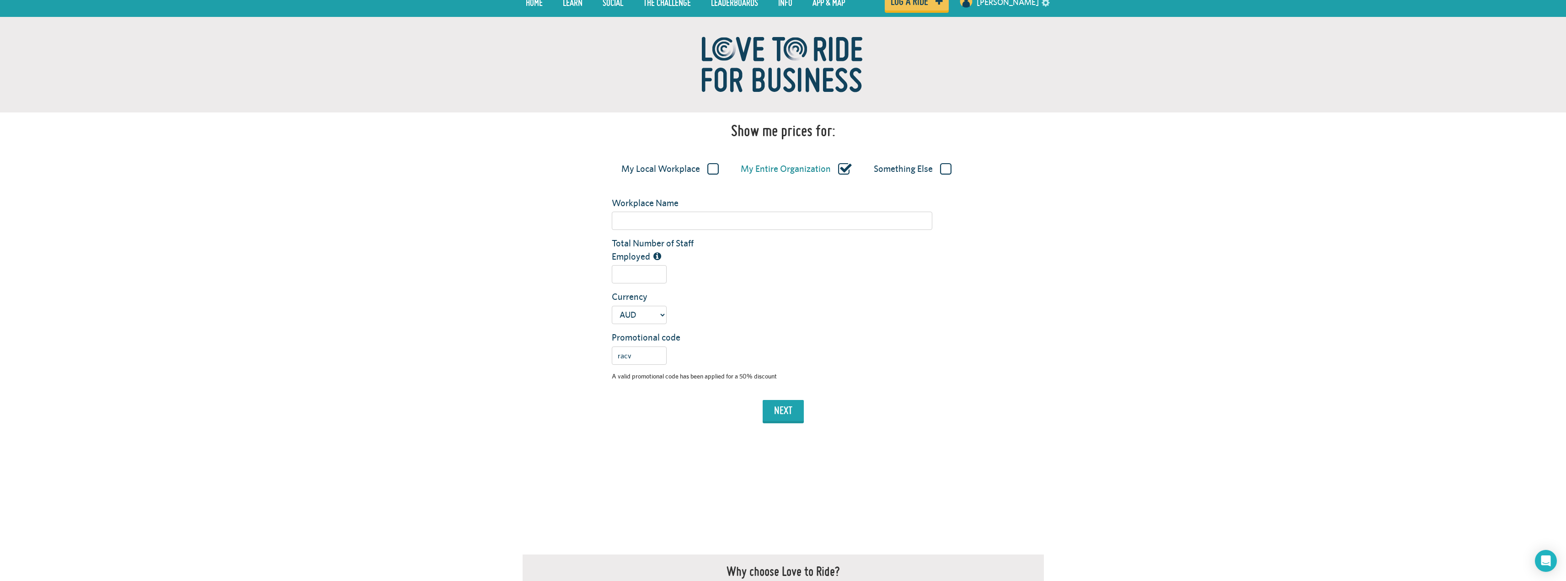
scroll to position [81, 0]
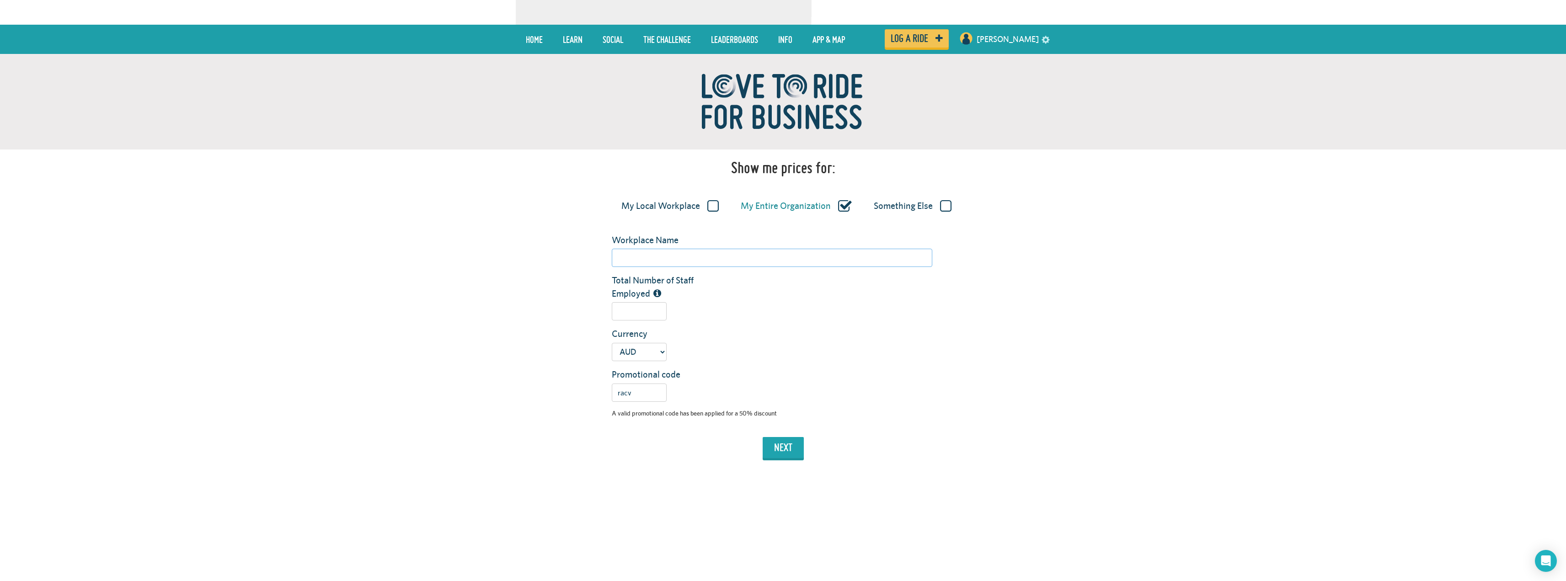
click at [778, 261] on input "Workplace Name" at bounding box center [772, 258] width 321 height 18
type input "Apparel21"
click at [638, 313] on input "Total Number of Staff Employed" at bounding box center [639, 311] width 55 height 18
type input "66"
click at [781, 448] on button "next" at bounding box center [783, 447] width 41 height 21
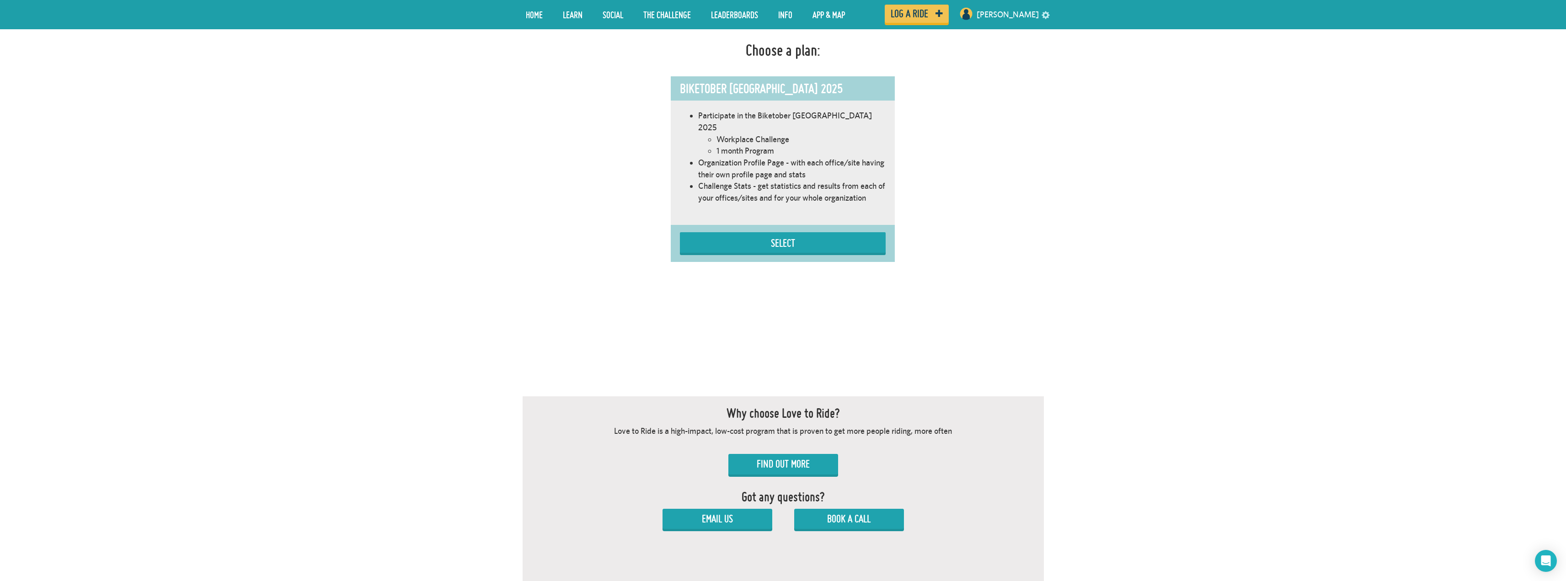
scroll to position [572, 0]
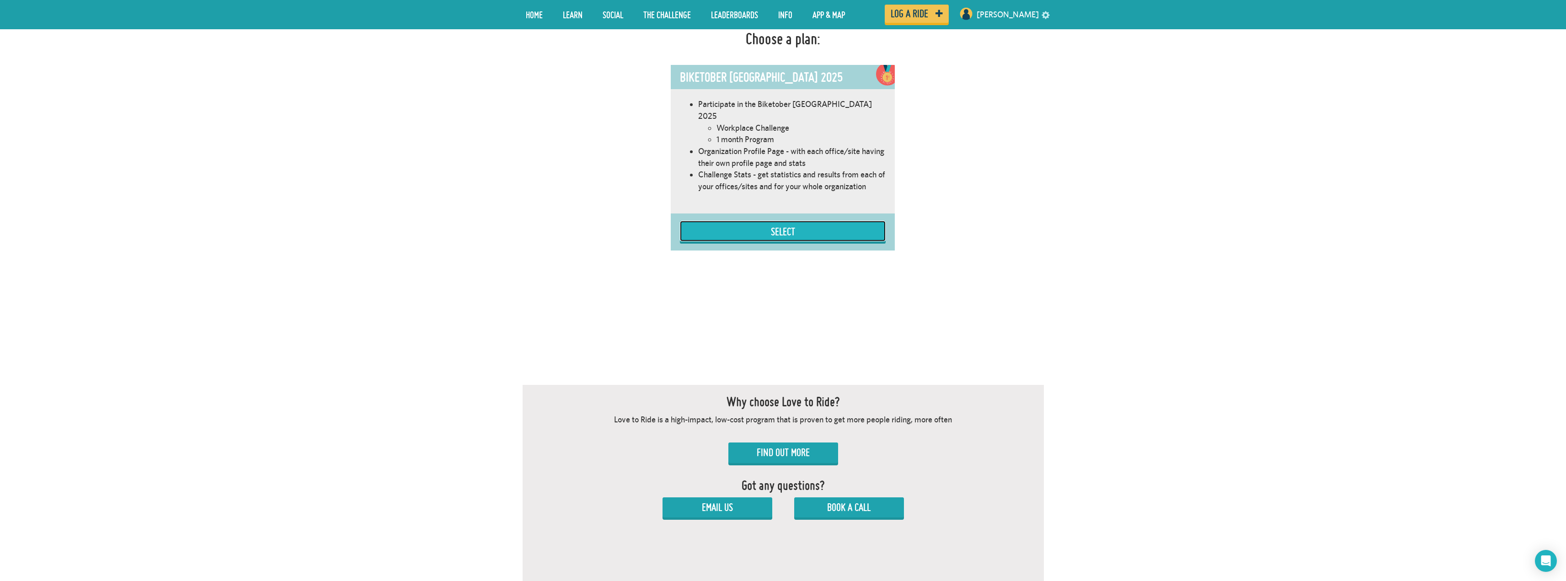
click at [799, 221] on button "Select" at bounding box center [783, 231] width 206 height 21
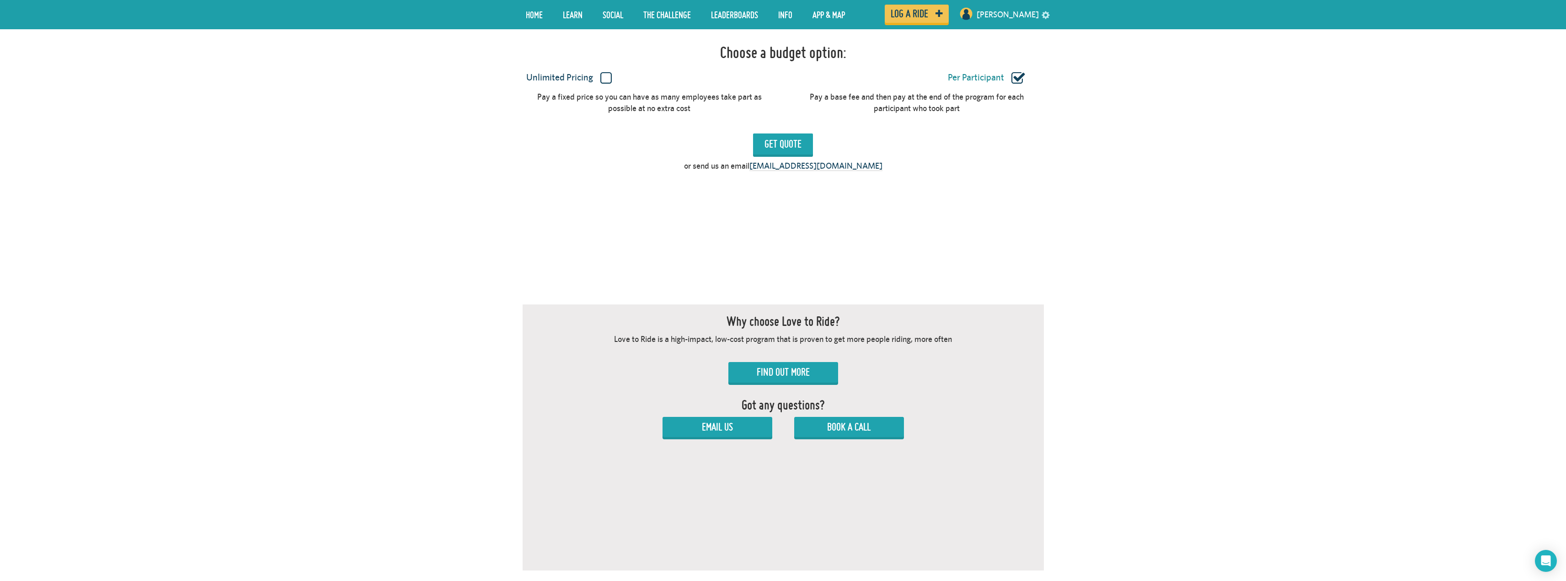
scroll to position [845, 0]
click at [606, 70] on label "Unlimited Pricing" at bounding box center [568, 76] width 391 height 12
click at [0, 0] on input "Unlimited Pricing" at bounding box center [0, 0] width 0 height 0
click at [774, 132] on input "Get Quote" at bounding box center [783, 142] width 60 height 21
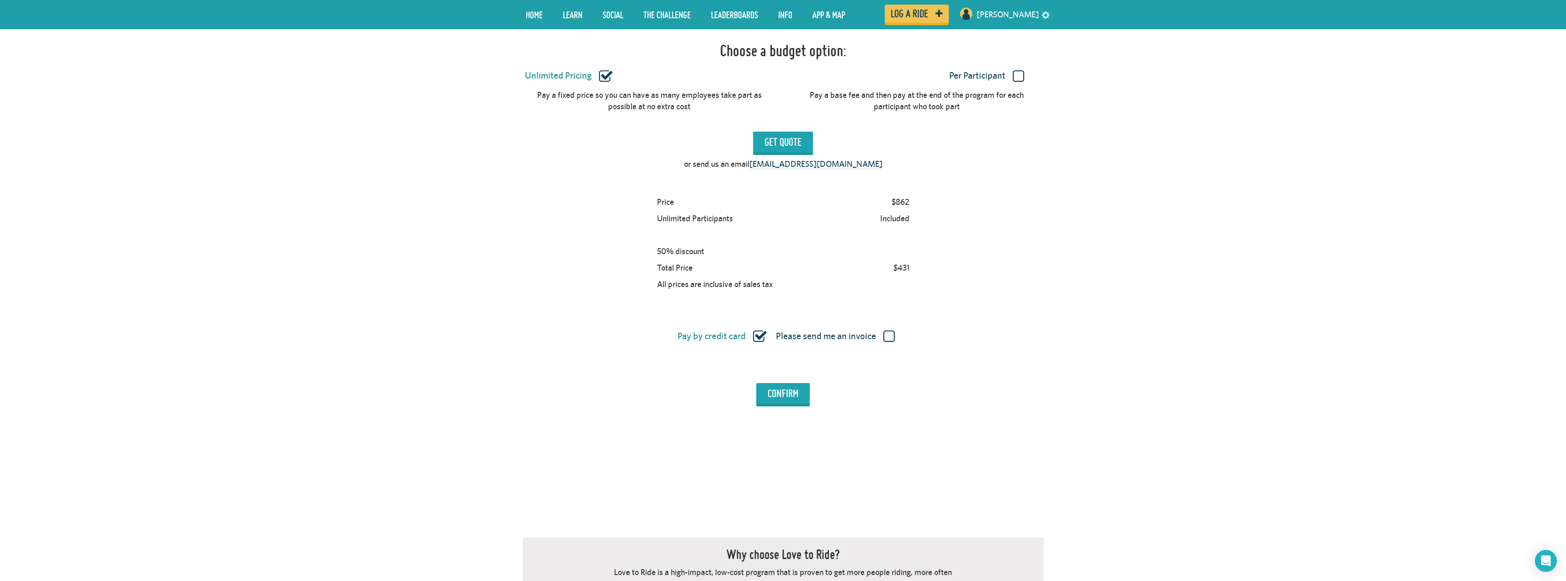
click at [1020, 70] on label "Per Participant" at bounding box center [986, 76] width 391 height 12
click at [0, 0] on input "Per Participant" at bounding box center [0, 0] width 0 height 0
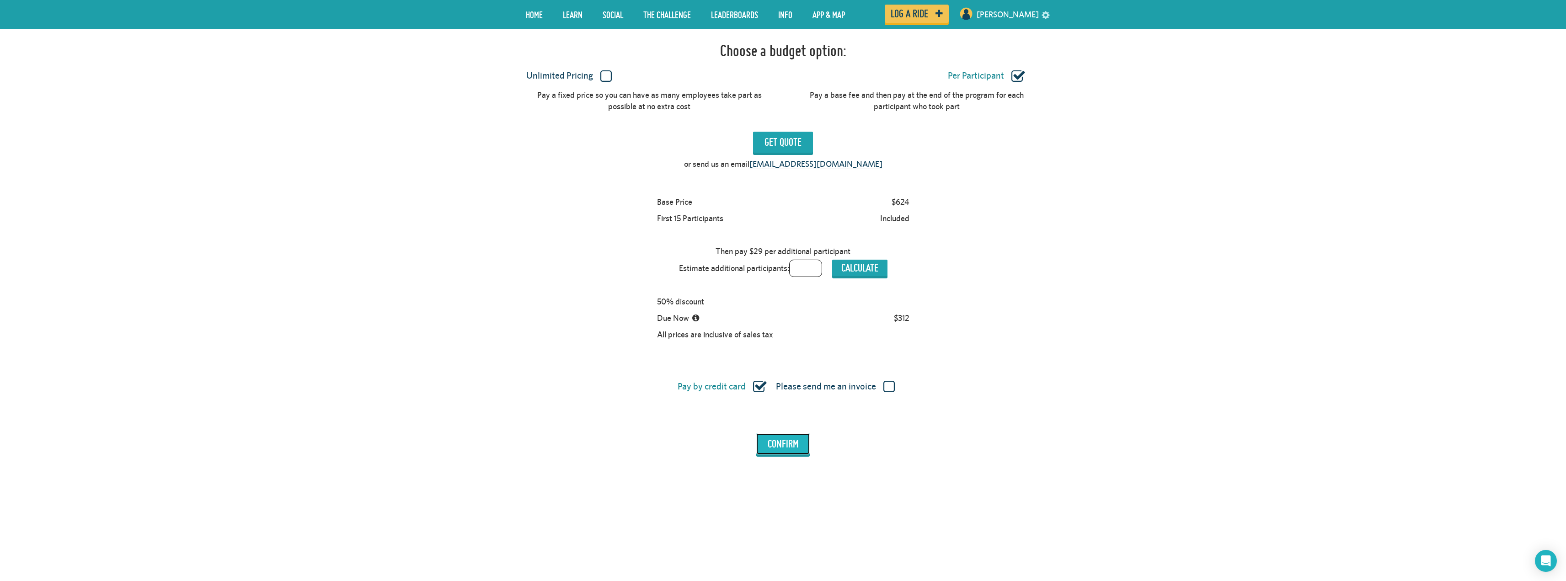
click at [782, 434] on input "Confirm" at bounding box center [783, 444] width 54 height 21
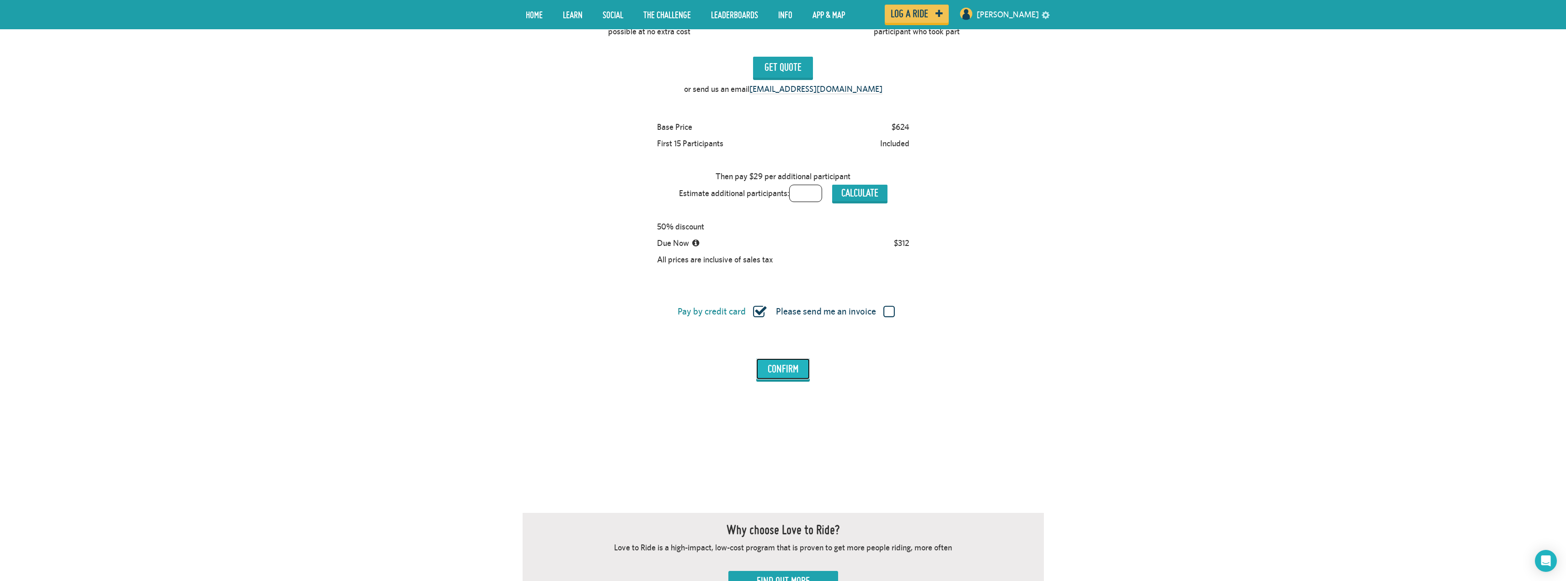
scroll to position [1006, 0]
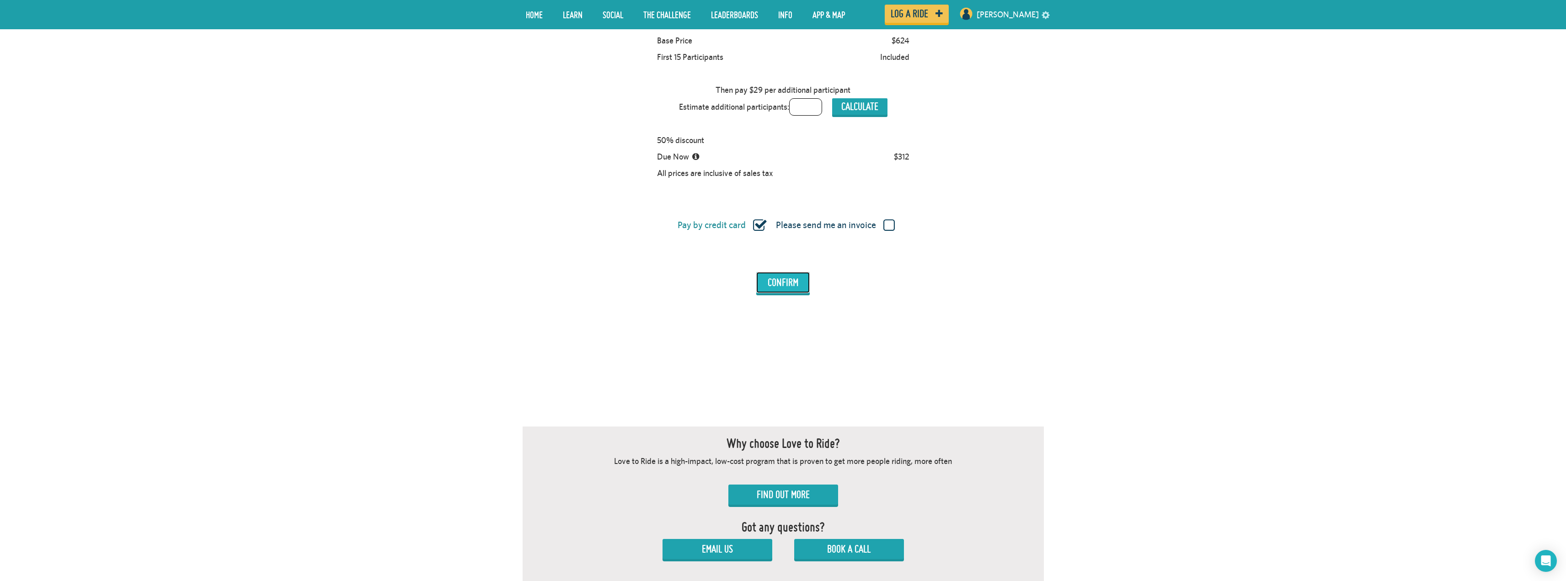
click at [783, 272] on input "Confirm" at bounding box center [783, 282] width 54 height 21
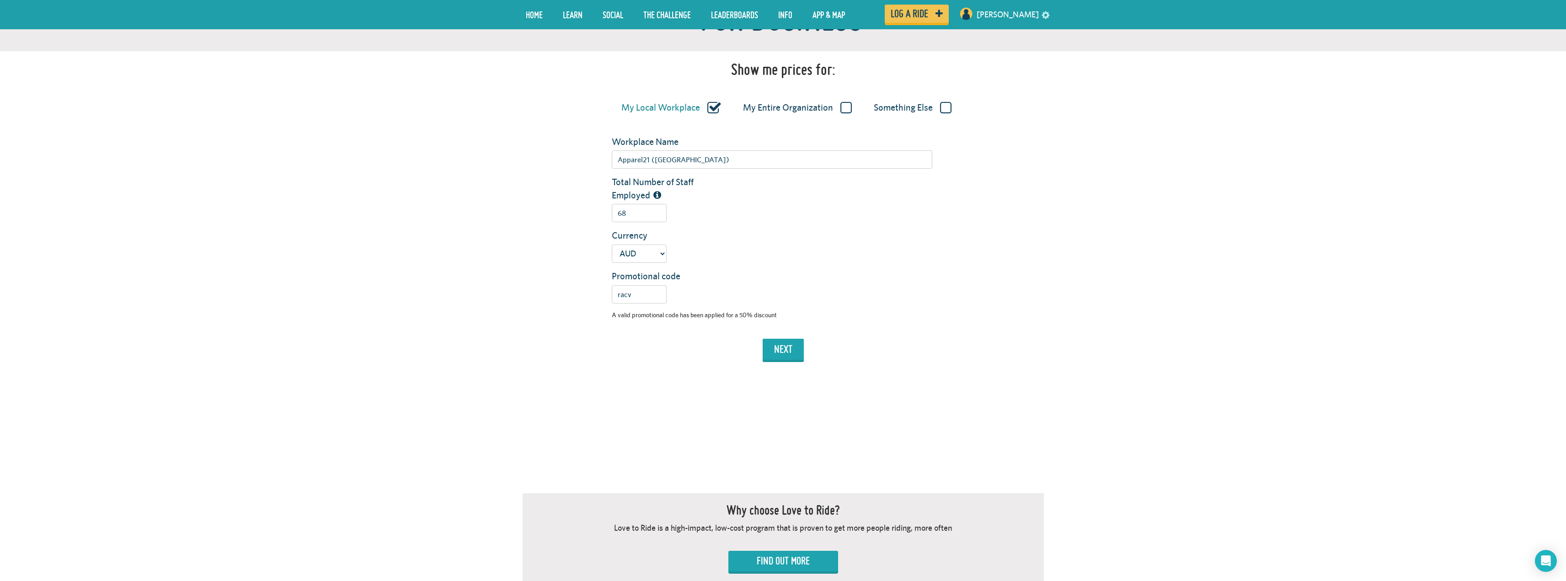
scroll to position [164, 0]
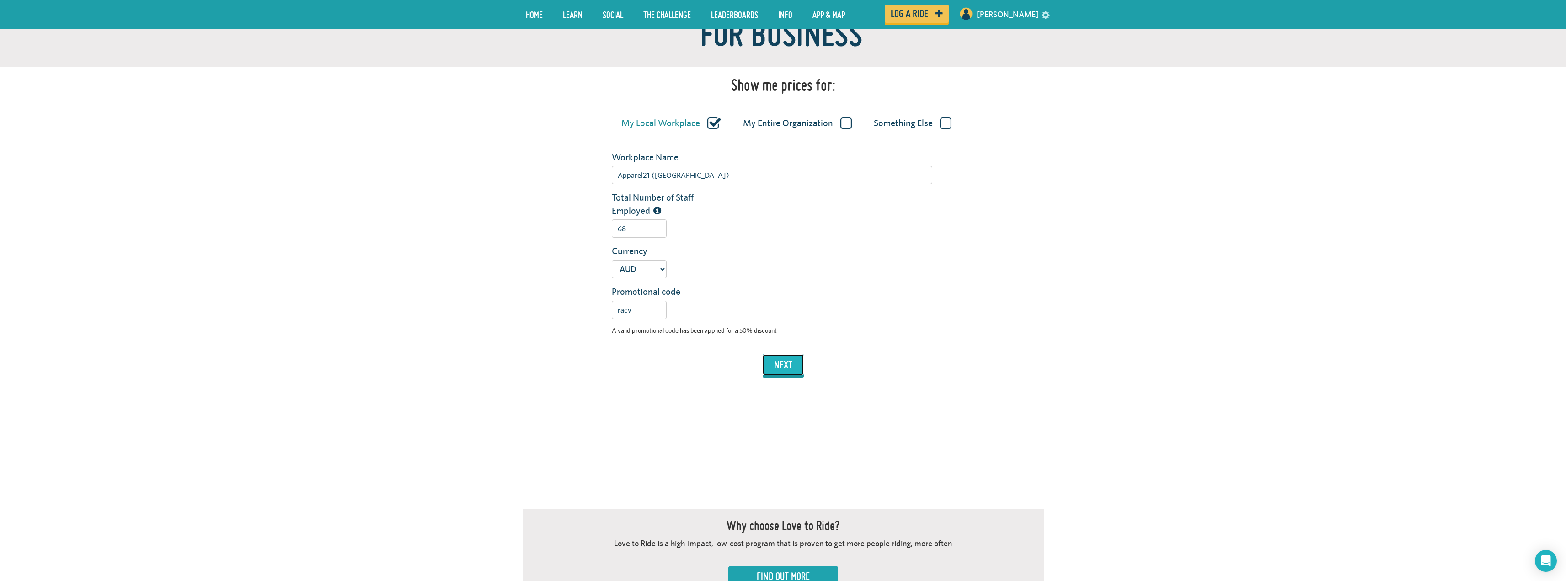
click at [784, 366] on button "next" at bounding box center [783, 364] width 41 height 21
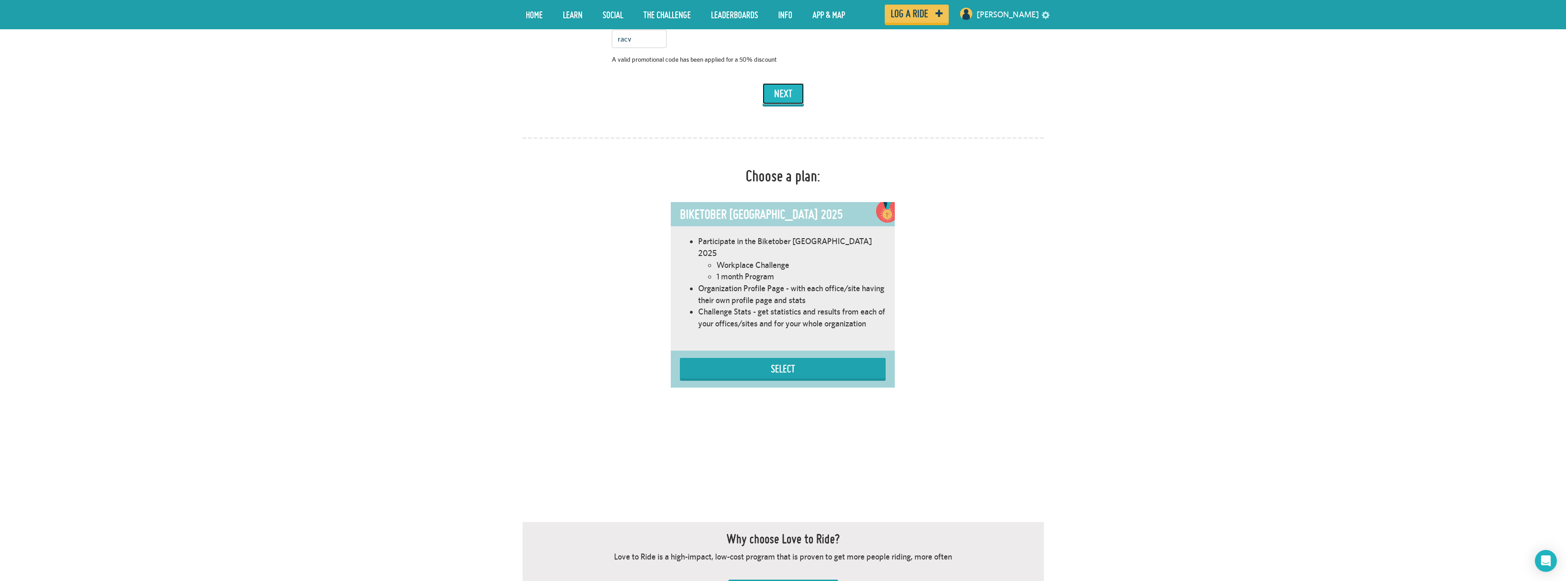
scroll to position [298, 0]
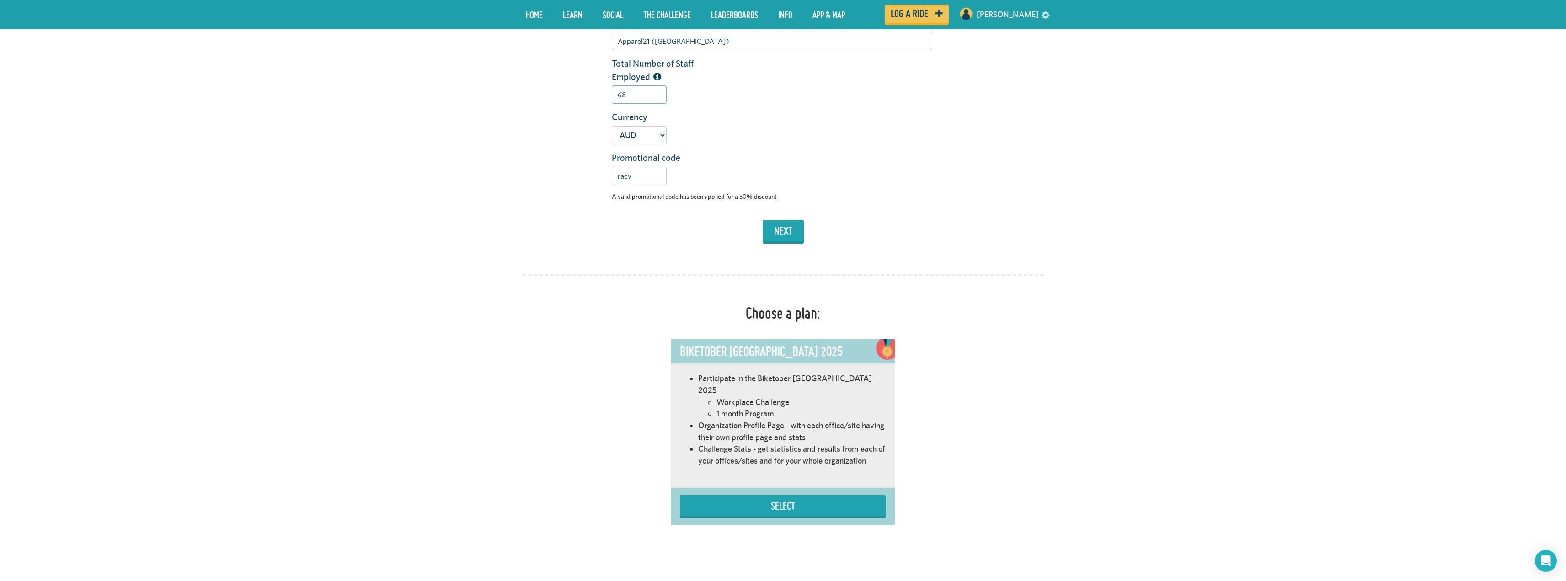
click at [641, 89] on input "68" at bounding box center [639, 95] width 55 height 18
type input "66"
click at [784, 234] on button "next" at bounding box center [783, 230] width 41 height 21
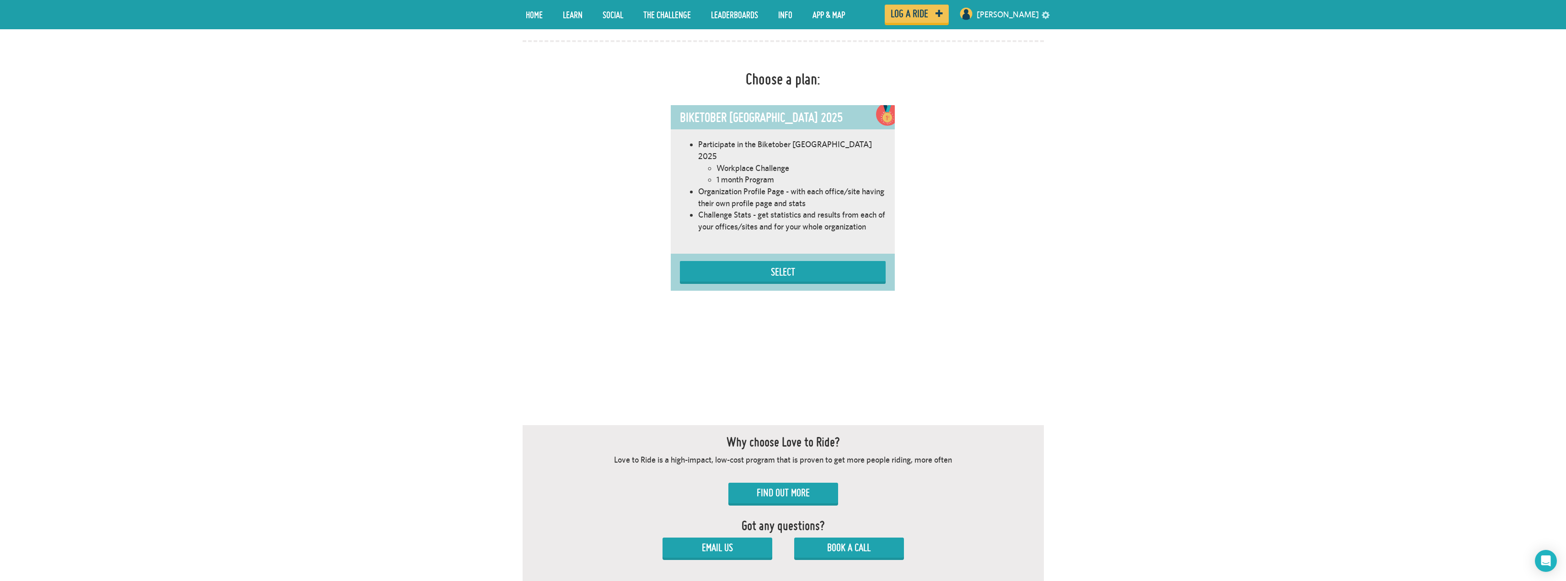
scroll to position [572, 0]
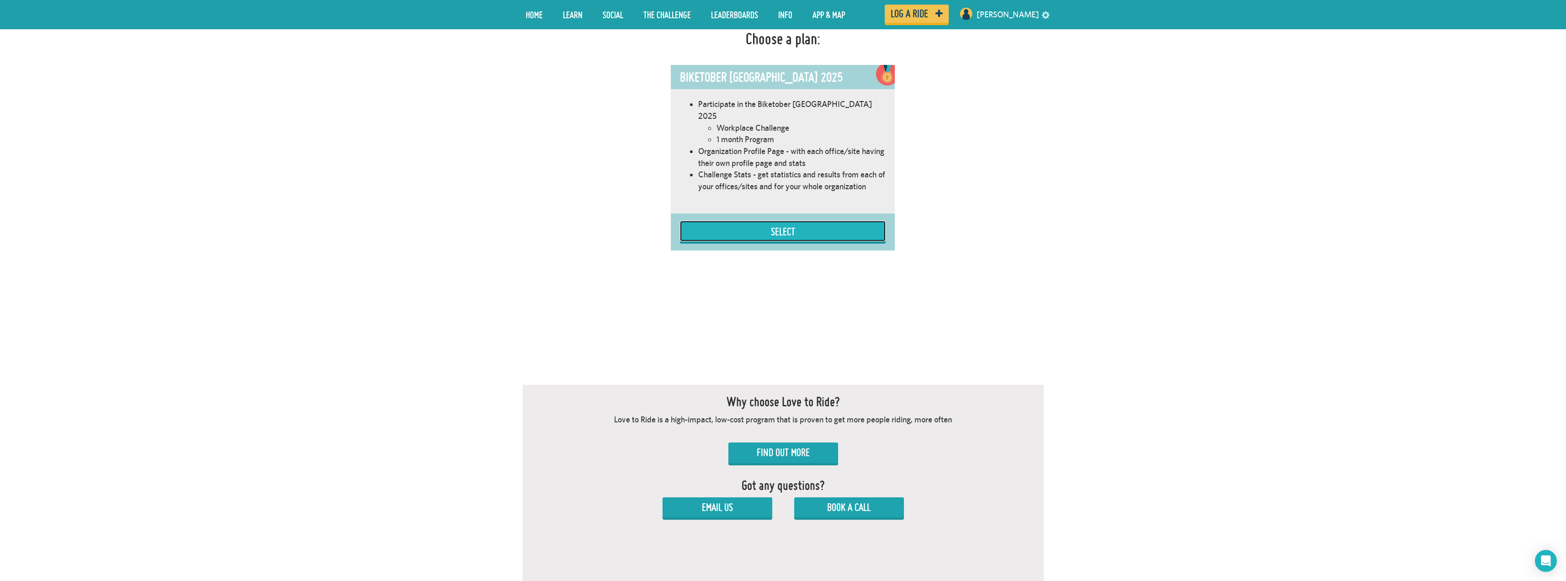
click at [816, 224] on button "Select" at bounding box center [783, 231] width 206 height 21
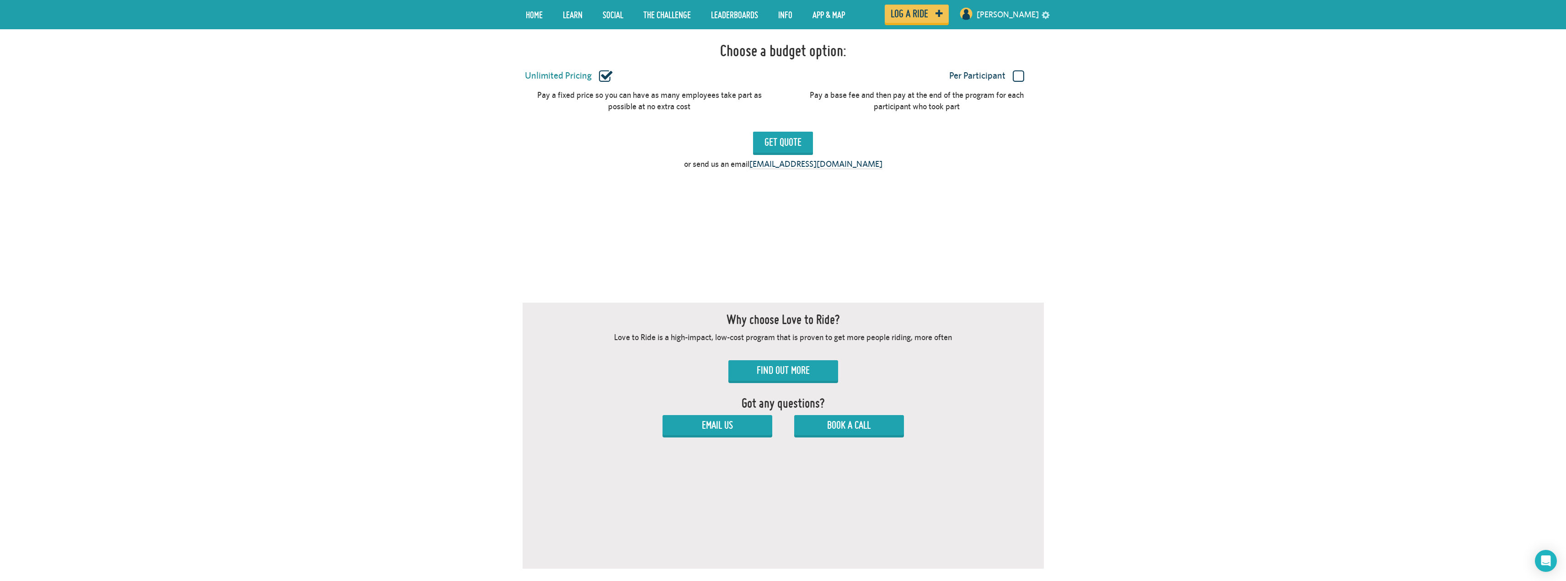
scroll to position [753, 0]
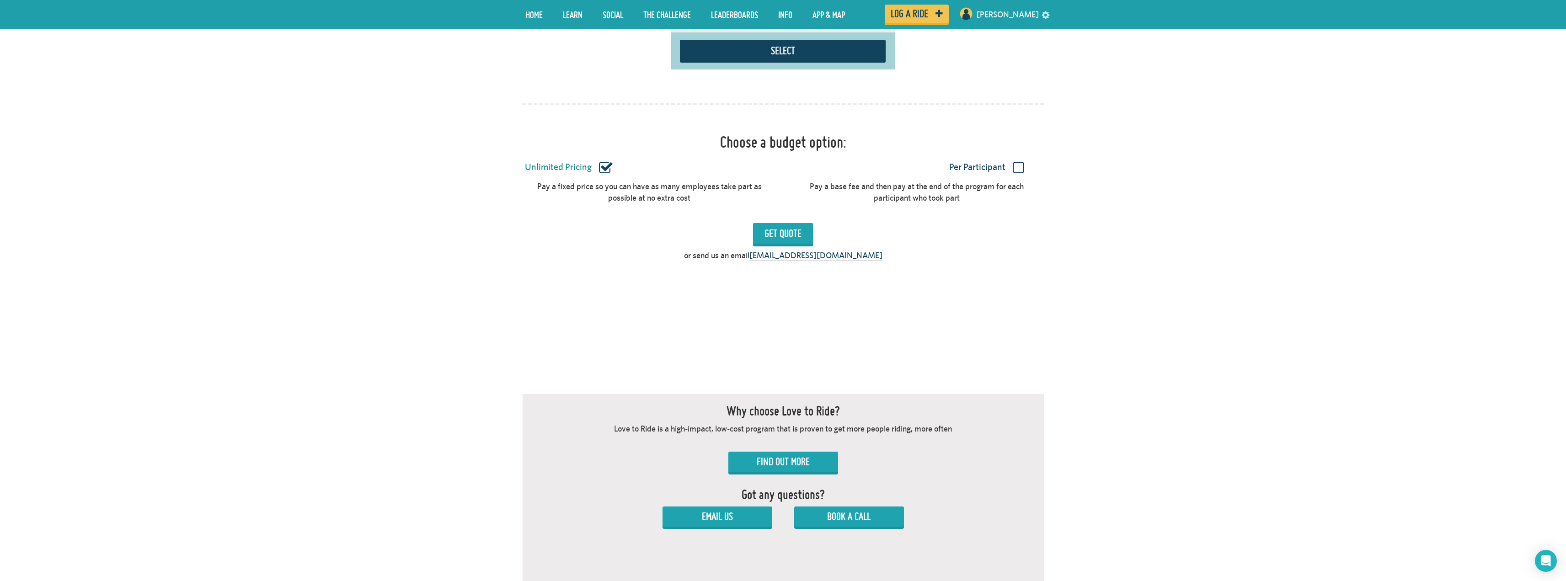
click at [1020, 161] on label "Per Participant" at bounding box center [986, 167] width 391 height 12
click at [0, 0] on input "Per Participant" at bounding box center [0, 0] width 0 height 0
click at [780, 223] on input "Get Quote" at bounding box center [783, 233] width 60 height 21
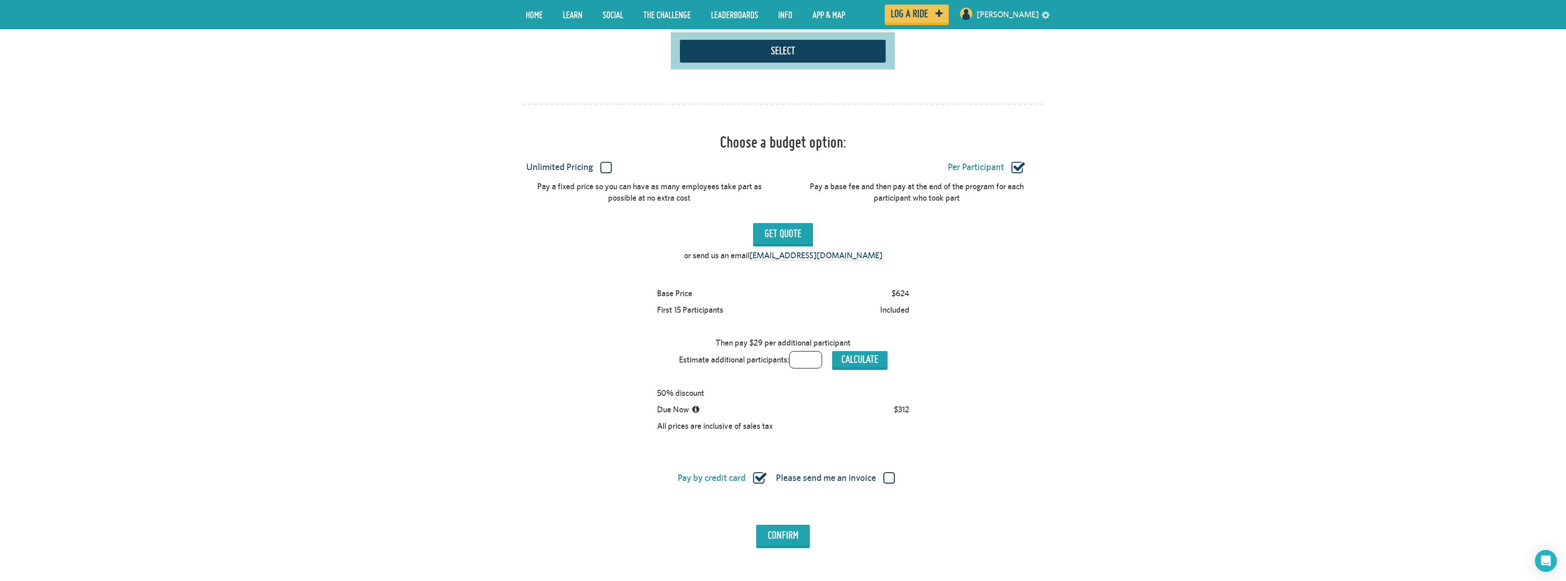
click at [816, 402] on div at bounding box center [798, 410] width 183 height 16
click at [790, 525] on input "Confirm" at bounding box center [783, 535] width 54 height 21
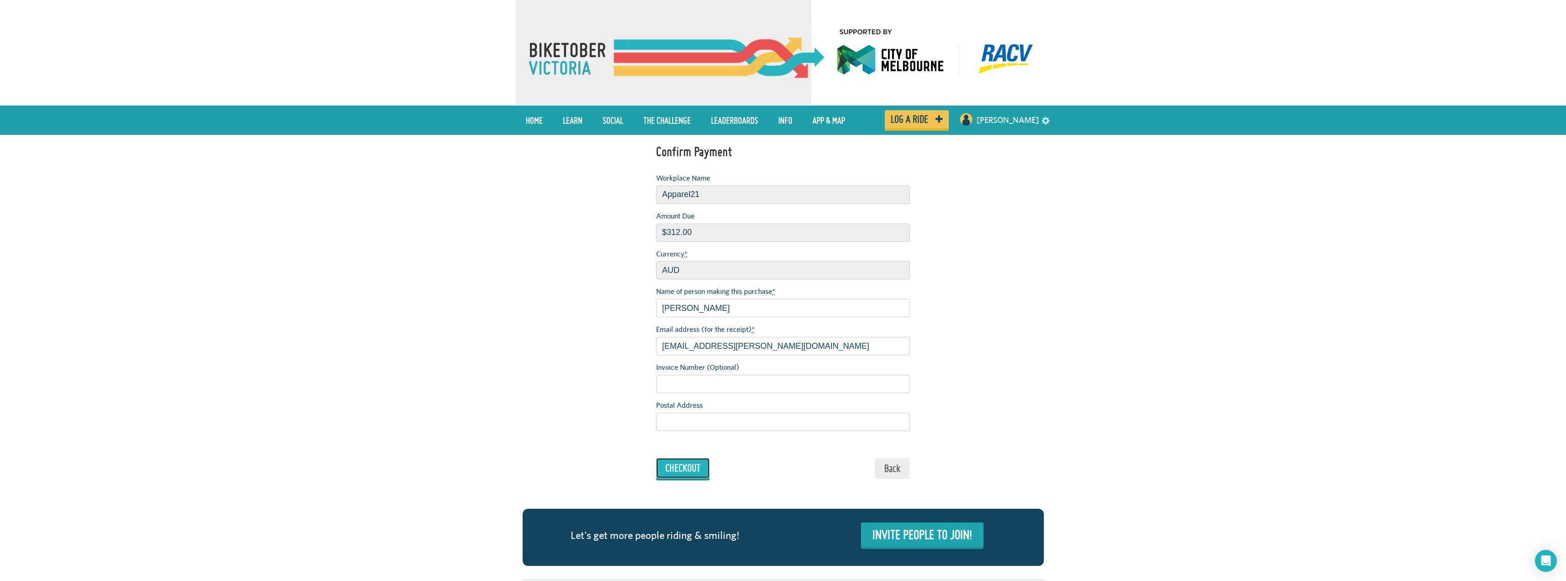
click at [685, 470] on input "Checkout" at bounding box center [683, 468] width 54 height 20
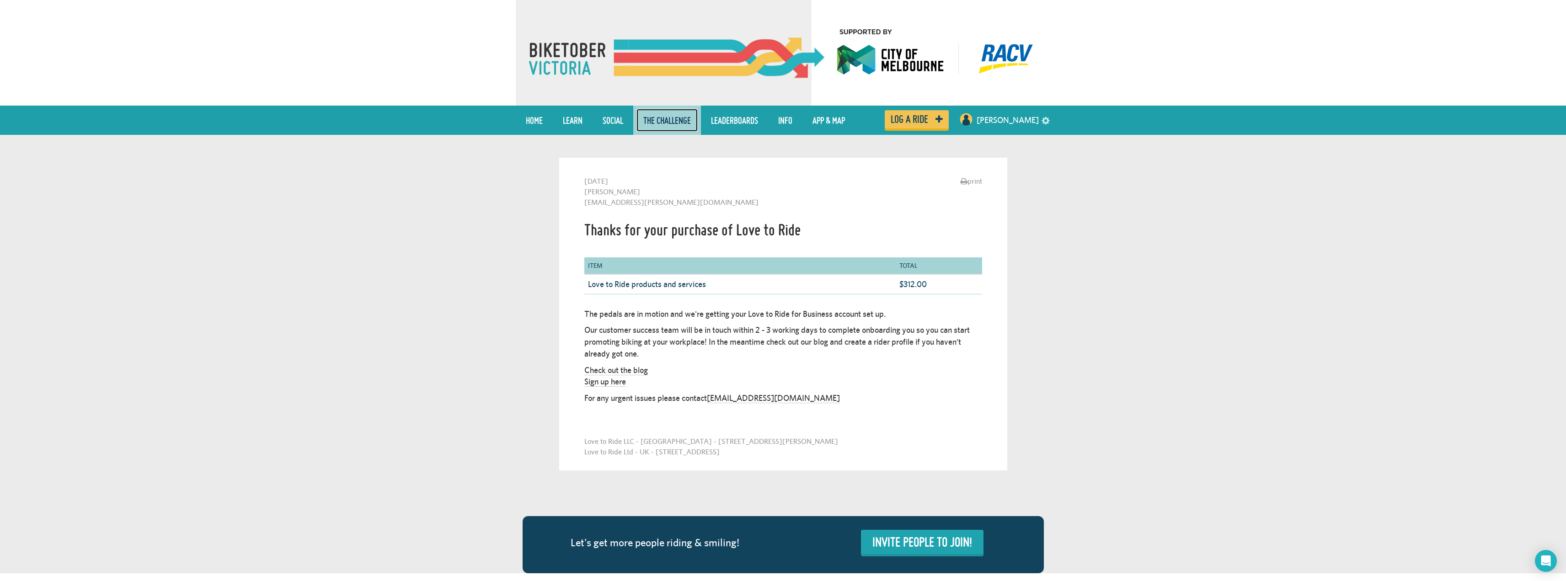
click at [670, 121] on link "The Challenge" at bounding box center [667, 120] width 61 height 23
